Goal: Task Accomplishment & Management: Manage account settings

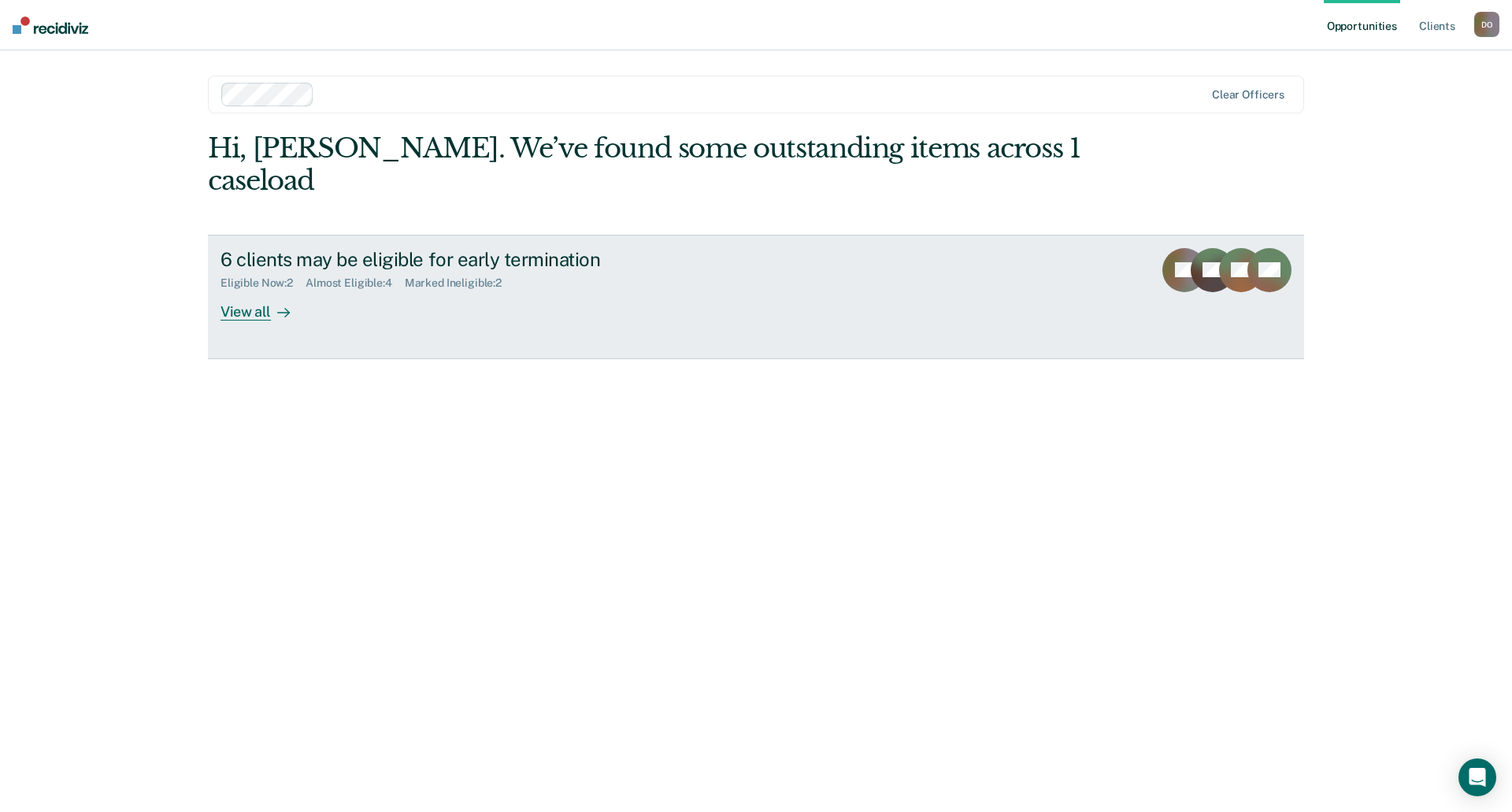
click at [255, 290] on div "View all" at bounding box center [265, 305] width 88 height 31
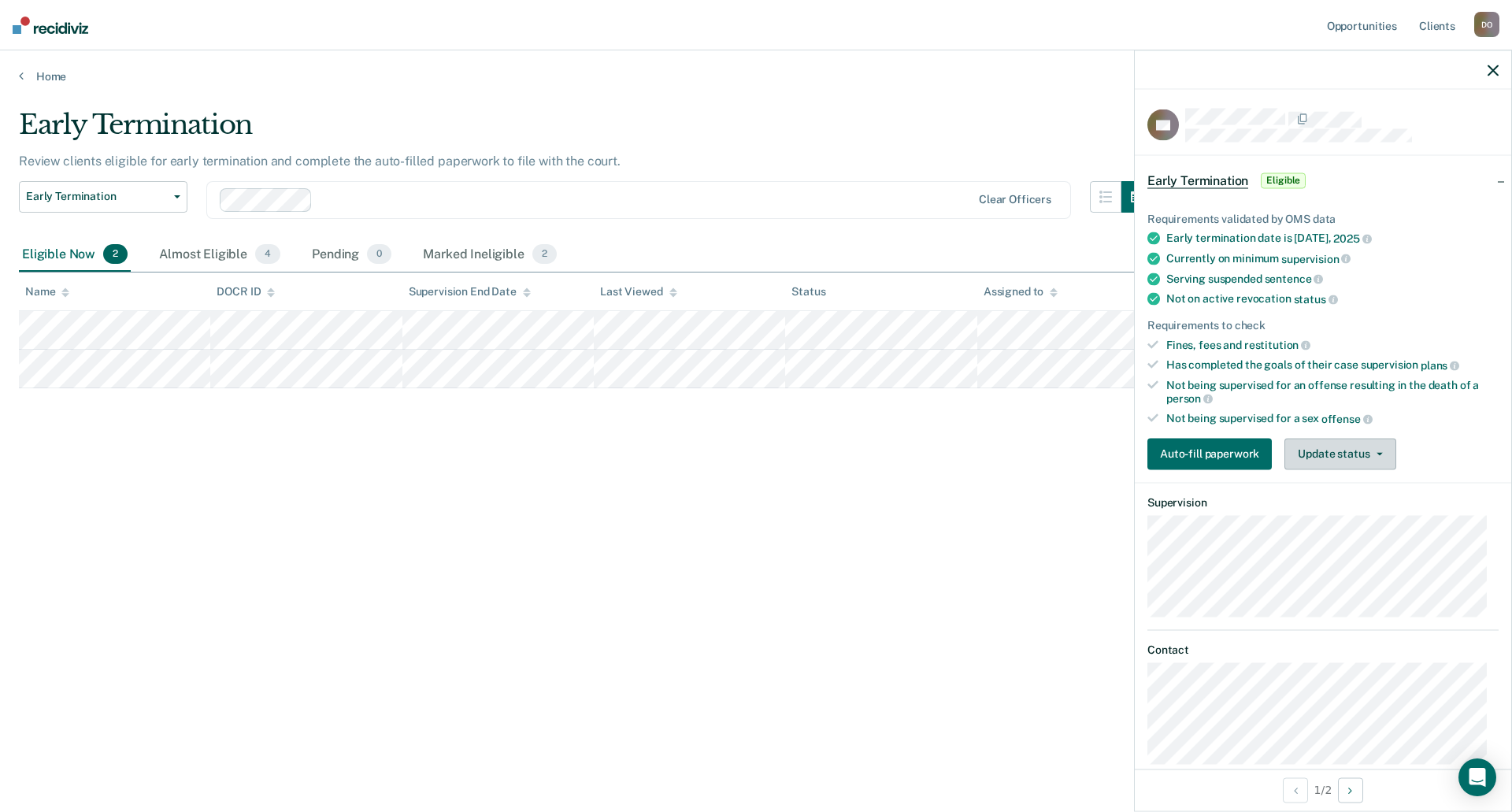
click at [1352, 446] on button "Update status" at bounding box center [1340, 454] width 111 height 32
click at [1345, 516] on button "Mark Ineligible" at bounding box center [1360, 516] width 152 height 25
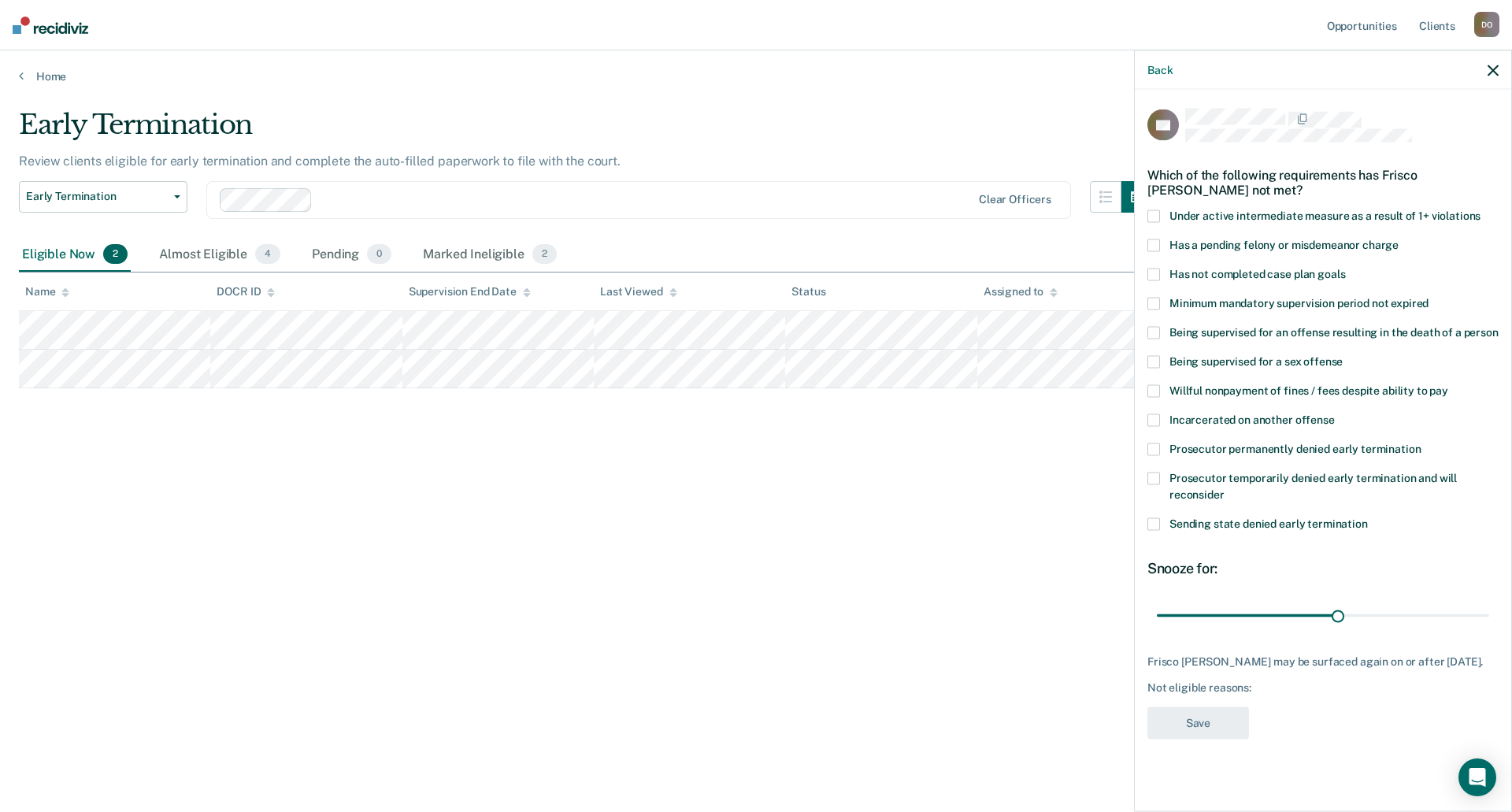
click at [1152, 446] on span at bounding box center [1153, 450] width 12 height 12
click at [1149, 389] on span at bounding box center [1153, 391] width 12 height 12
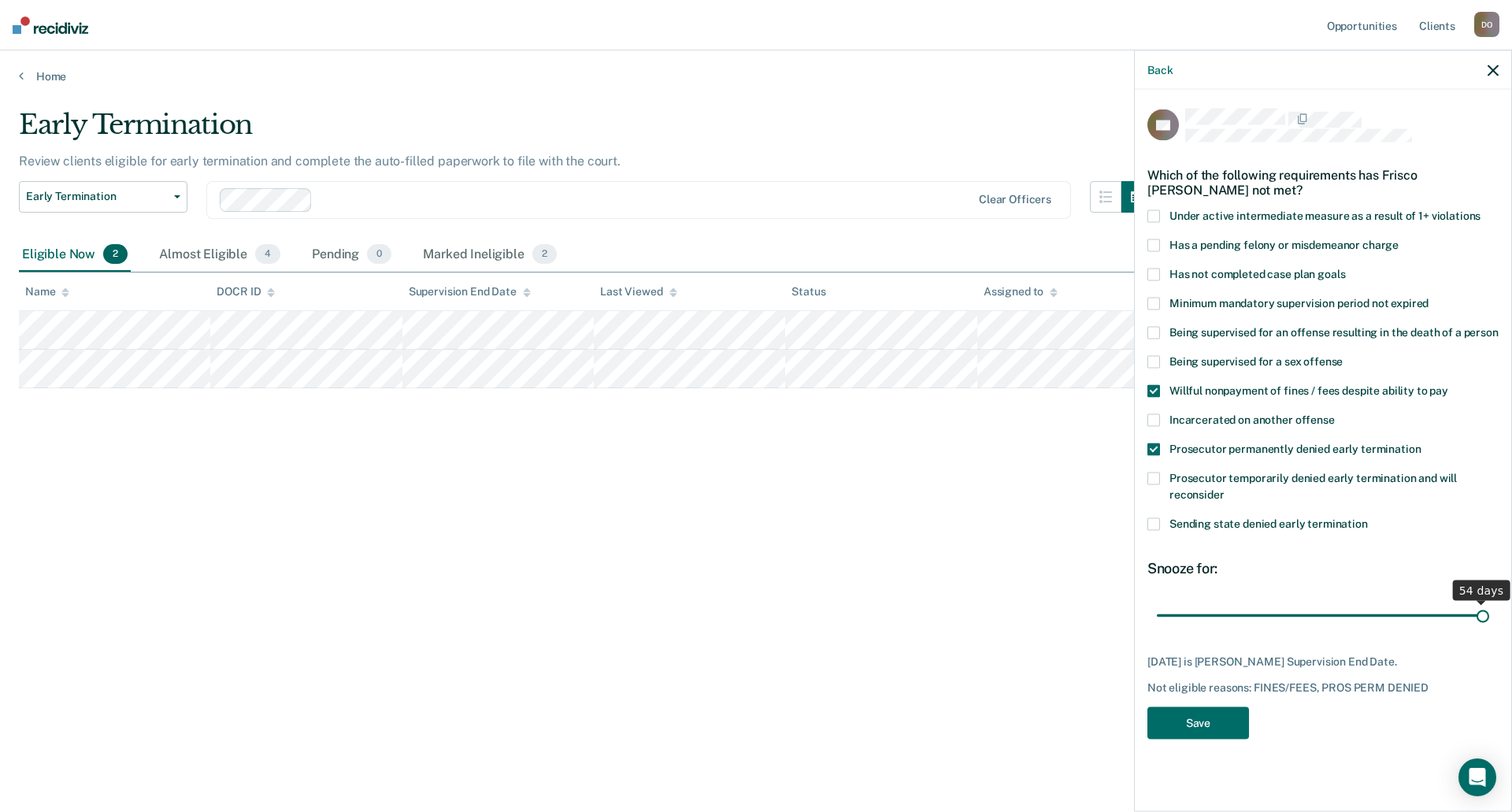
drag, startPoint x: 1338, startPoint y: 611, endPoint x: 1559, endPoint y: 604, distance: 221.1
type input "54"
click at [1490, 604] on input "range" at bounding box center [1322, 615] width 332 height 27
click at [1219, 717] on button "Save" at bounding box center [1198, 723] width 102 height 32
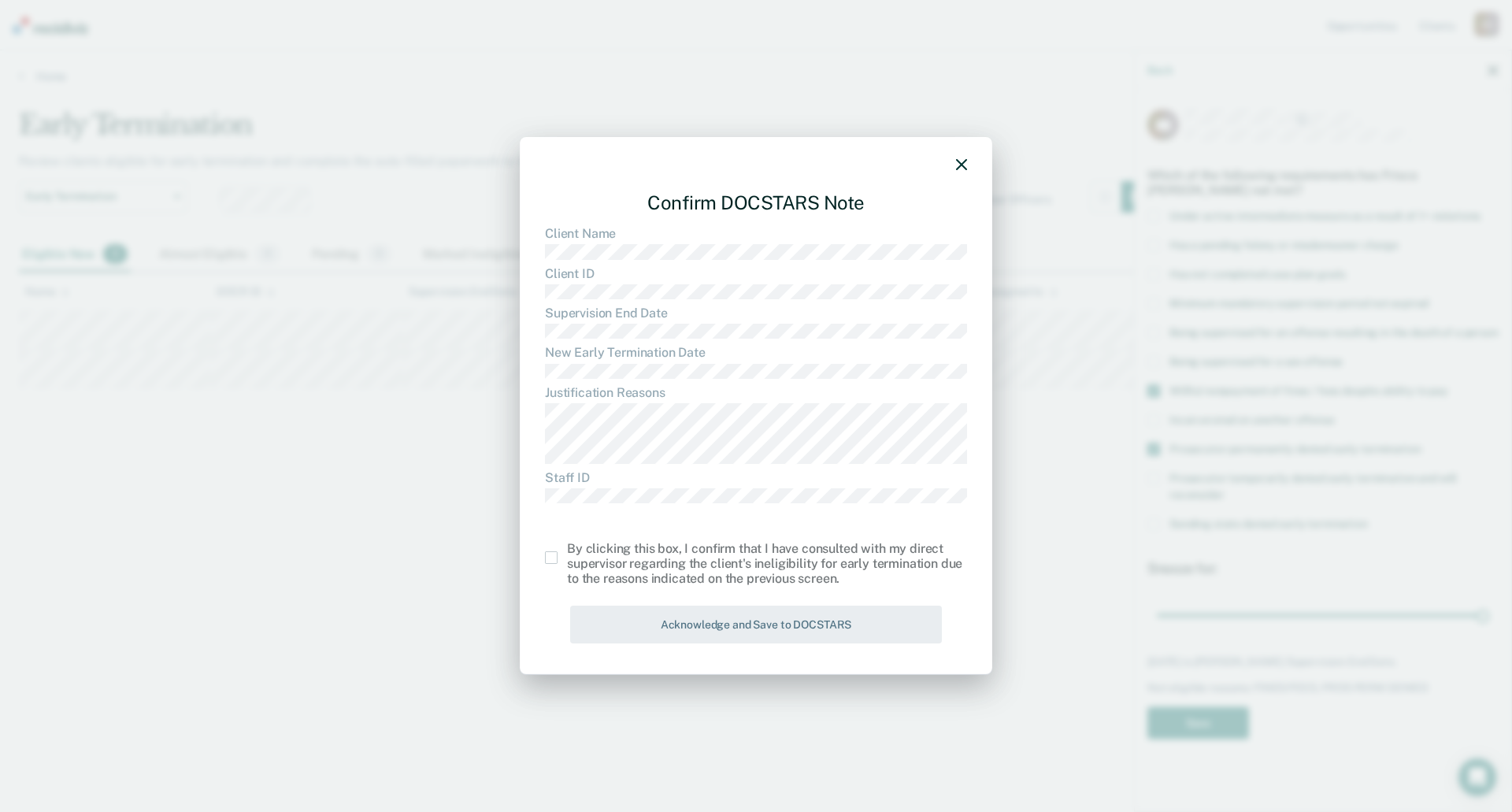
click at [550, 558] on span at bounding box center [551, 557] width 12 height 12
click at [567, 551] on input "checkbox" at bounding box center [567, 551] width 0 height 0
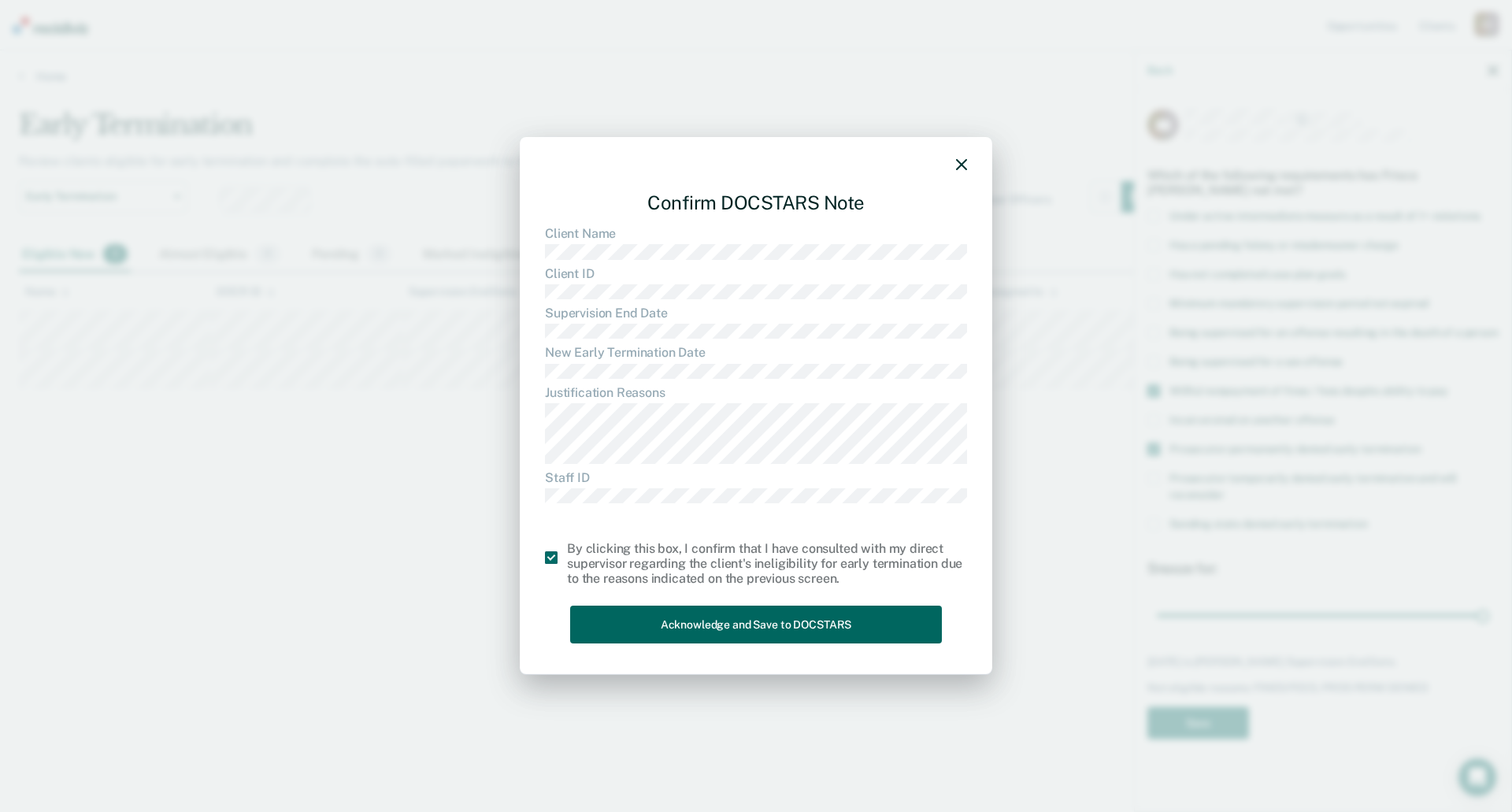
click at [929, 622] on button "Acknowledge and Save to DOCSTARS" at bounding box center [756, 625] width 371 height 38
